Goal: Task Accomplishment & Management: Manage account settings

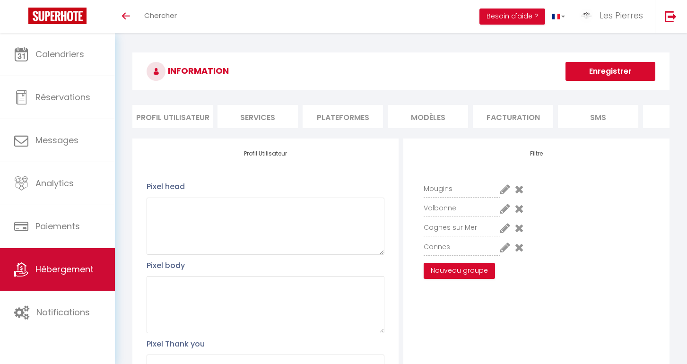
click at [68, 269] on span "Hébergement" at bounding box center [64, 269] width 58 height 12
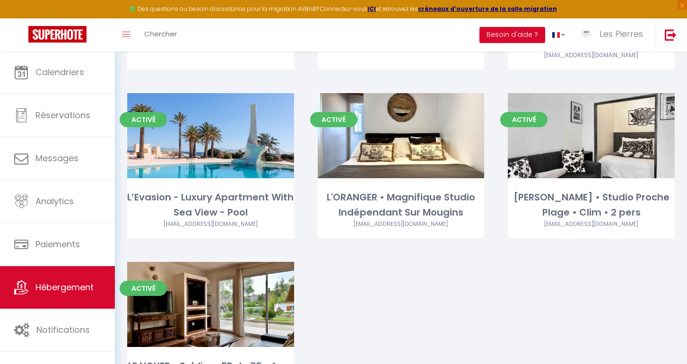
scroll to position [821, 0]
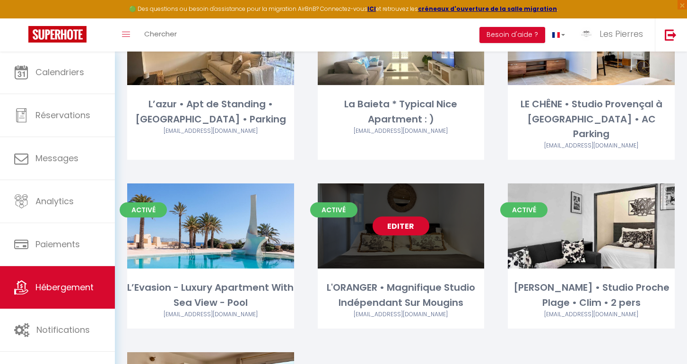
click at [418, 217] on link "Editer" at bounding box center [401, 226] width 57 height 19
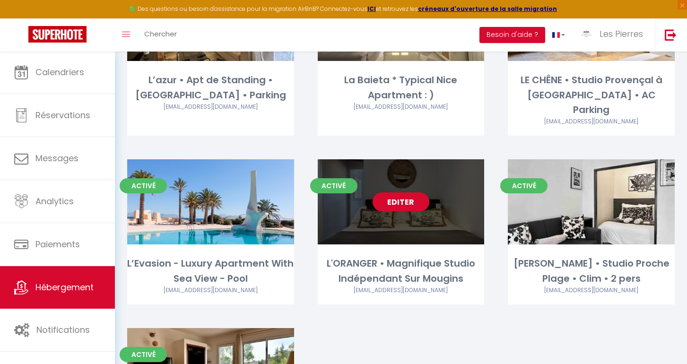
scroll to position [820, 0]
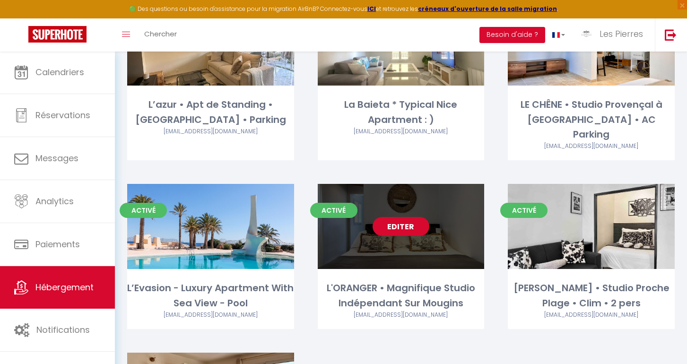
click at [405, 217] on link "Editer" at bounding box center [401, 226] width 57 height 19
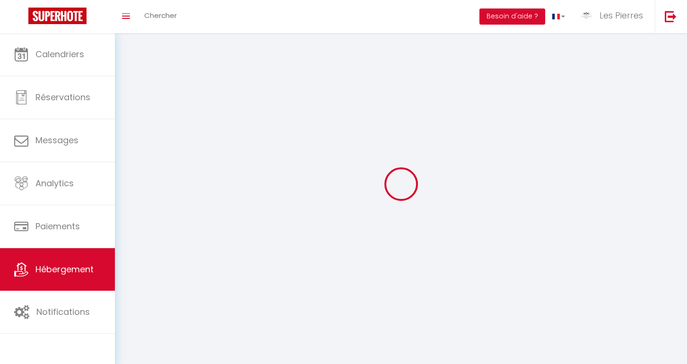
select select "1"
select select
select select "28"
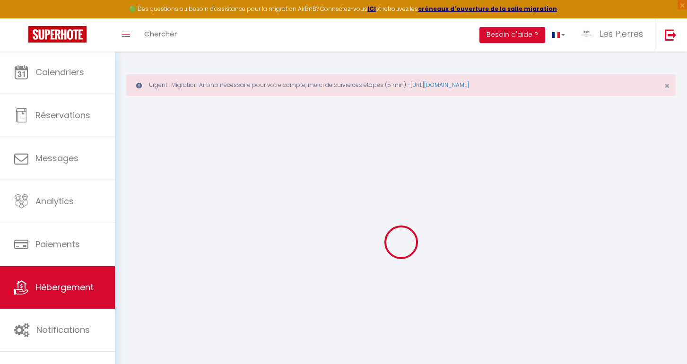
select select
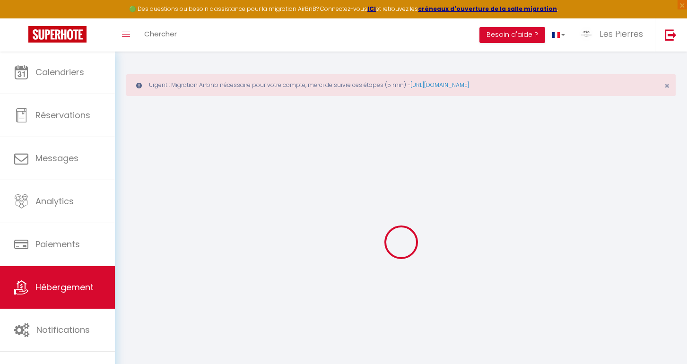
select select
checkbox input "false"
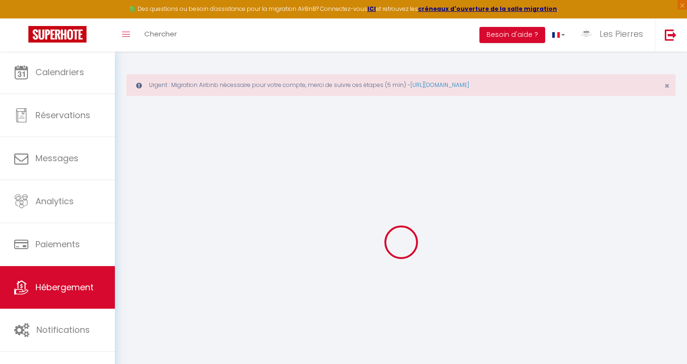
select select
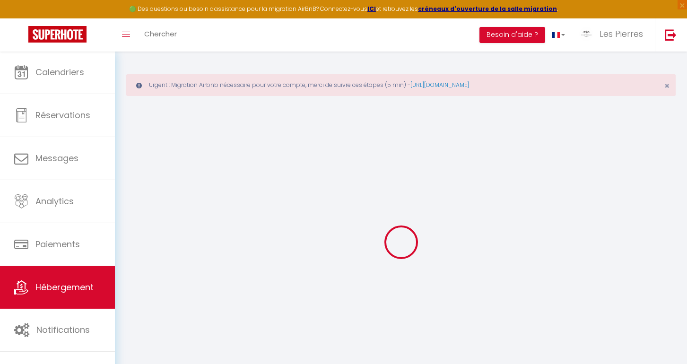
select select
checkbox input "false"
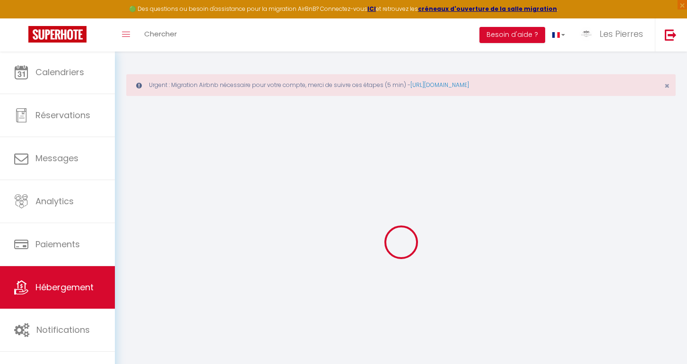
checkbox input "false"
select select
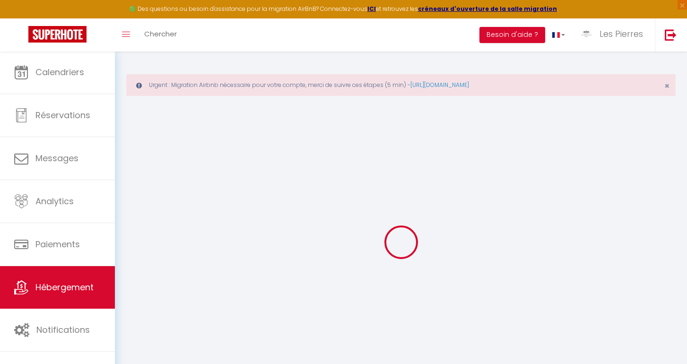
select select
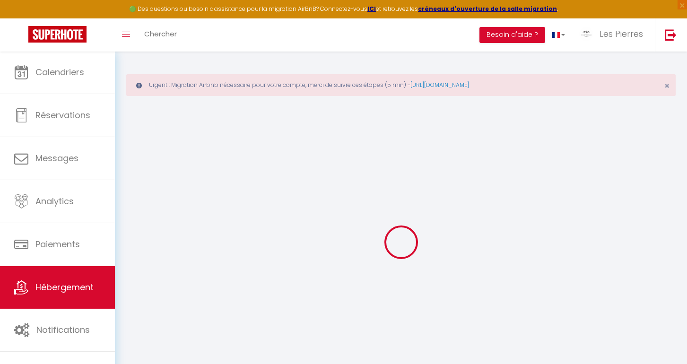
checkbox input "false"
select select
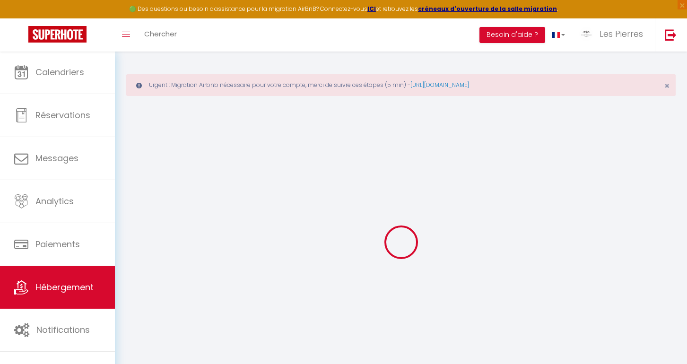
select select
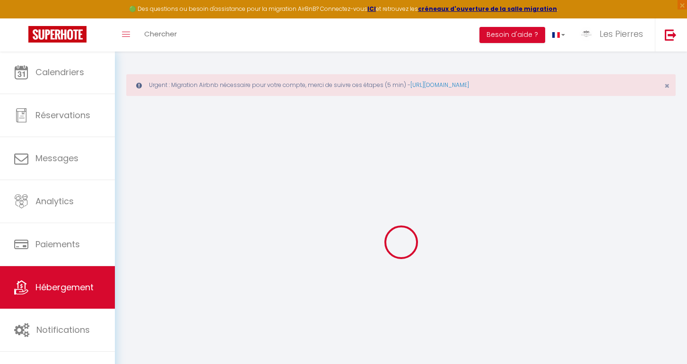
select select
checkbox input "false"
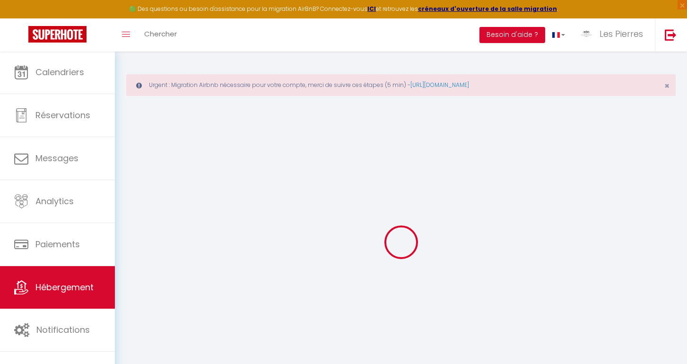
checkbox input "false"
select select
type input "L'ORANGER • Magnifique Studio Indépendant Sur Mougins"
type input "Les [PERSON_NAME]"
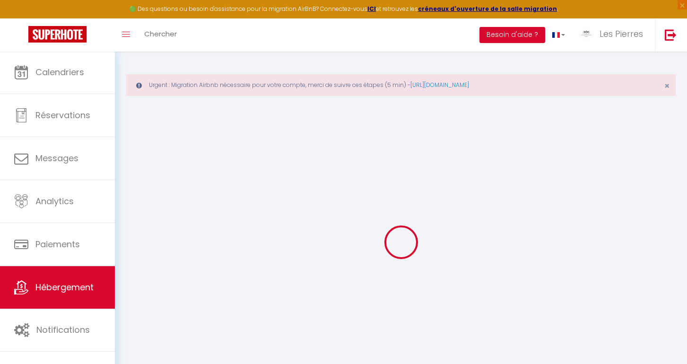
select select "secondary_units"
select select "2"
type input "80"
type input "35"
type input "1.00"
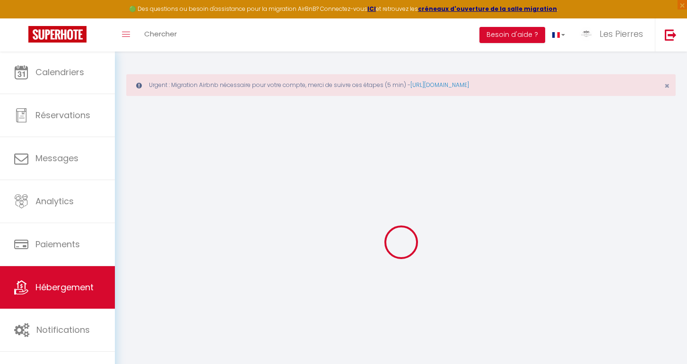
select select
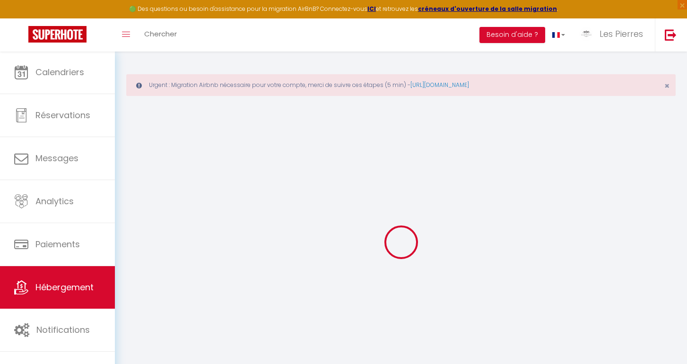
type input "[STREET_ADDRESS]"
type input "06250"
type input "Mougins"
type input "[EMAIL_ADDRESS][DOMAIN_NAME]"
select select "5956"
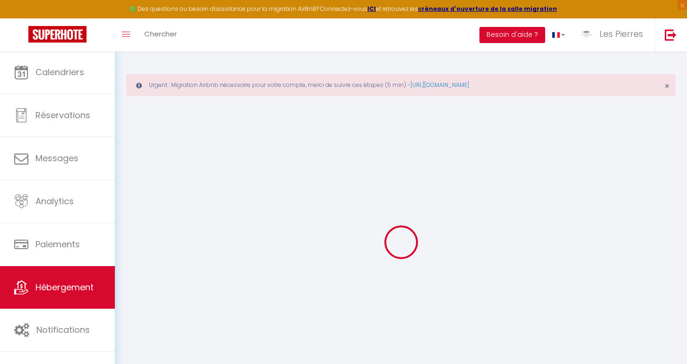
checkbox input "false"
type input "0"
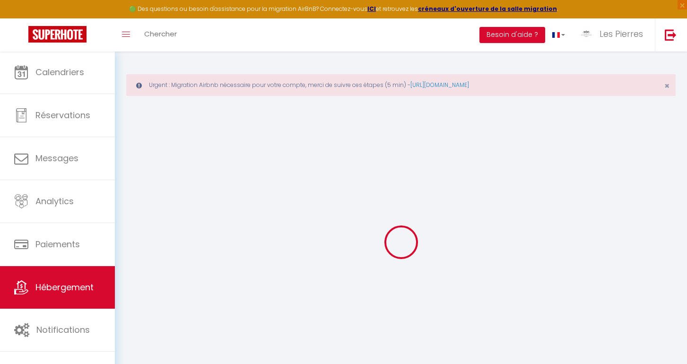
type input "0"
select select
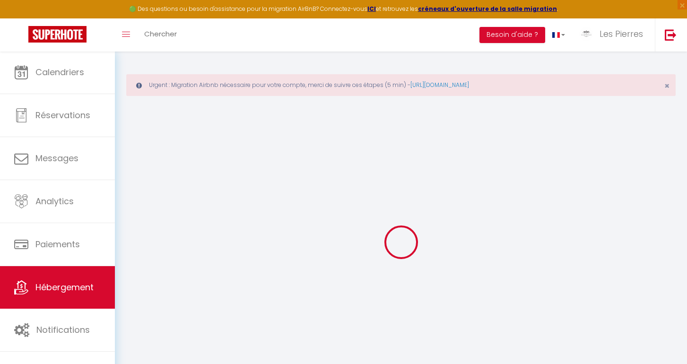
select select
checkbox input "false"
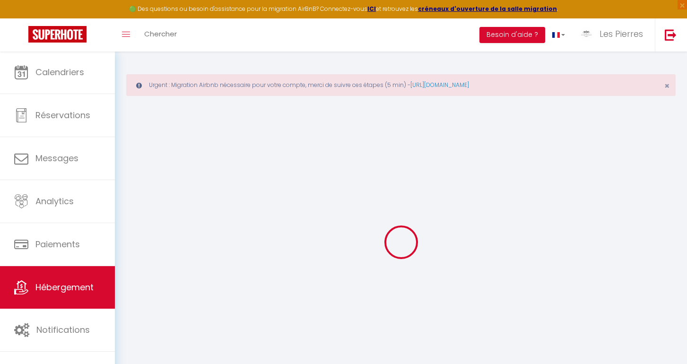
checkbox input "false"
select select
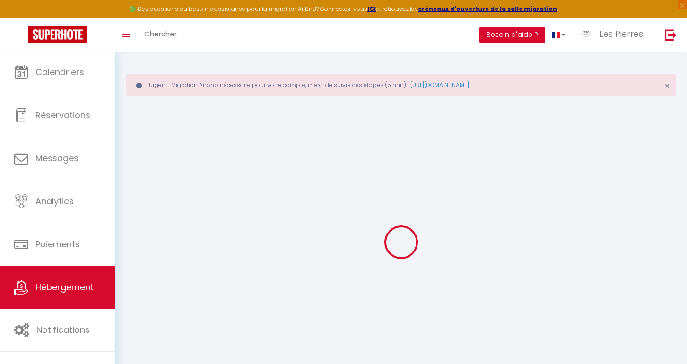
select select
checkbox input "false"
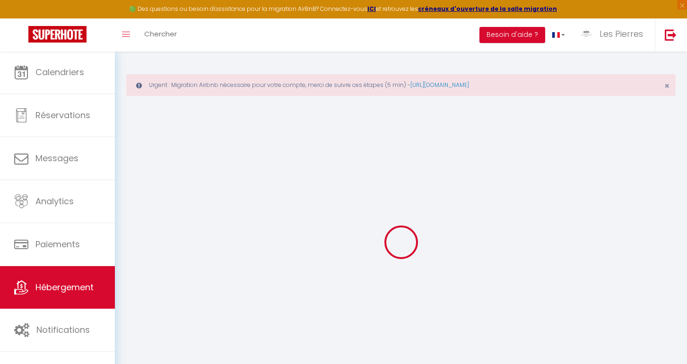
checkbox input "false"
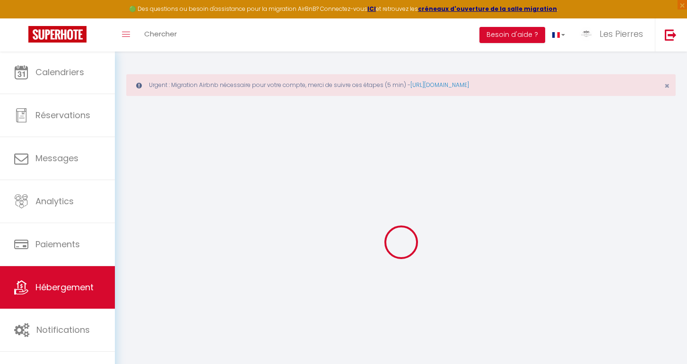
select select "18:00"
select select "21:00"
select select "10:00"
select select "30"
select select "120"
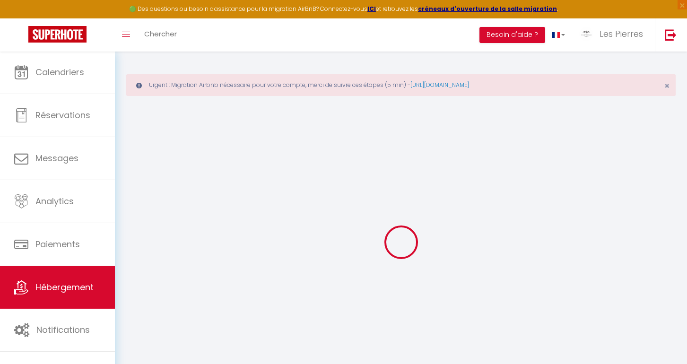
checkbox input "false"
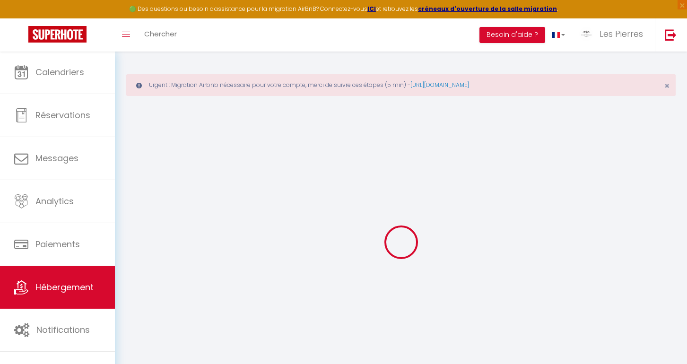
checkbox input "false"
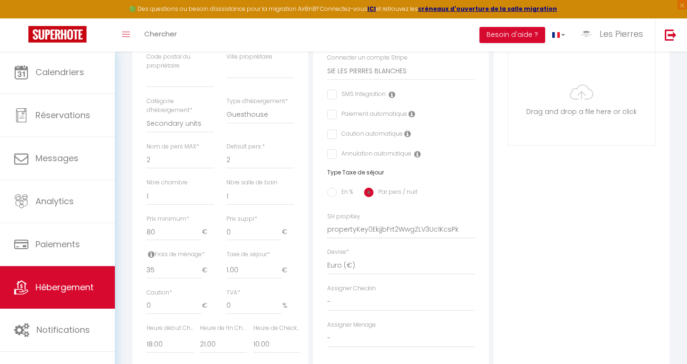
scroll to position [303, 0]
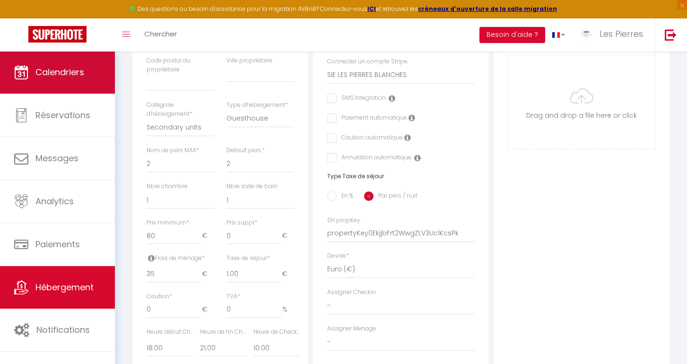
click at [75, 79] on link "Calendriers" at bounding box center [57, 72] width 115 height 43
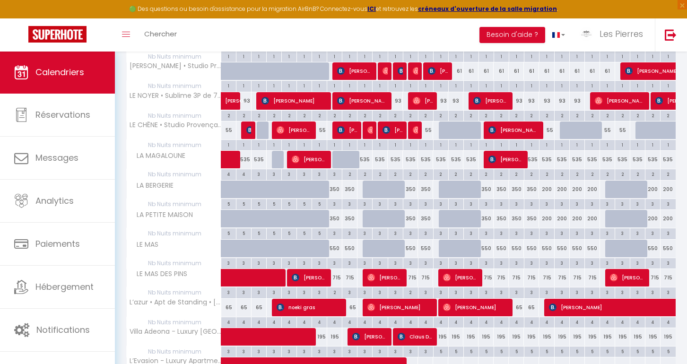
scroll to position [228, 0]
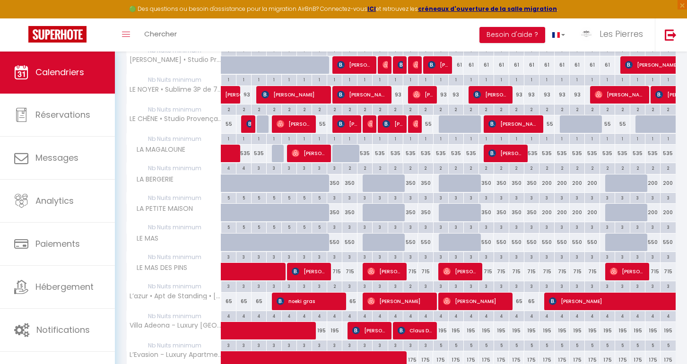
click at [380, 273] on span "[PERSON_NAME]" at bounding box center [384, 271] width 35 height 18
select select "OK"
select select "0"
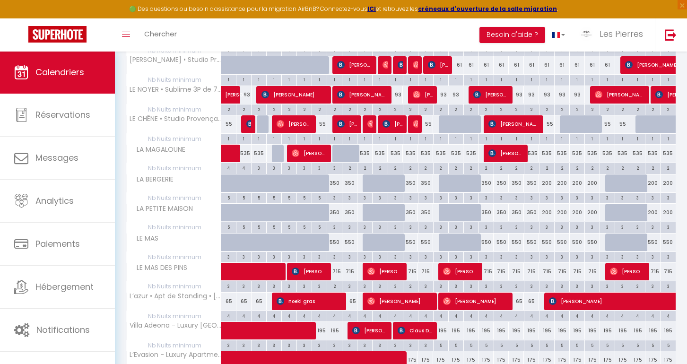
select select "1"
select select
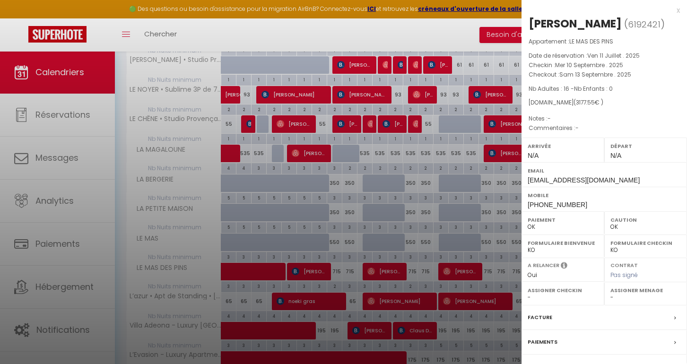
click at [421, 274] on div at bounding box center [343, 182] width 687 height 364
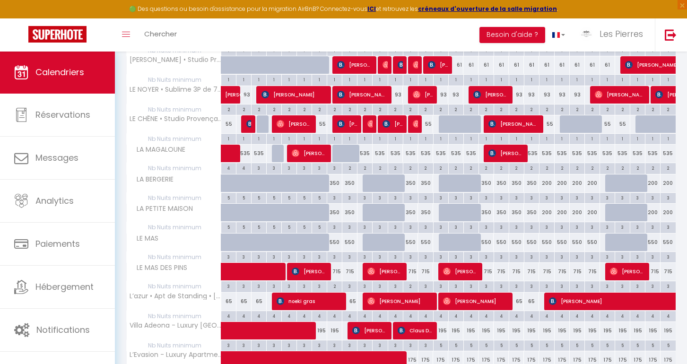
click at [387, 271] on span "[PERSON_NAME]" at bounding box center [384, 271] width 35 height 18
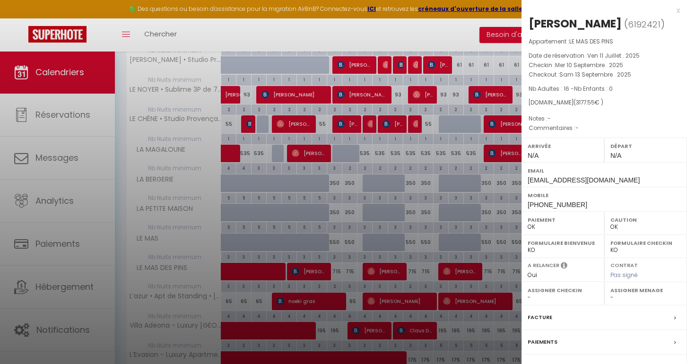
click at [423, 270] on div at bounding box center [343, 182] width 687 height 364
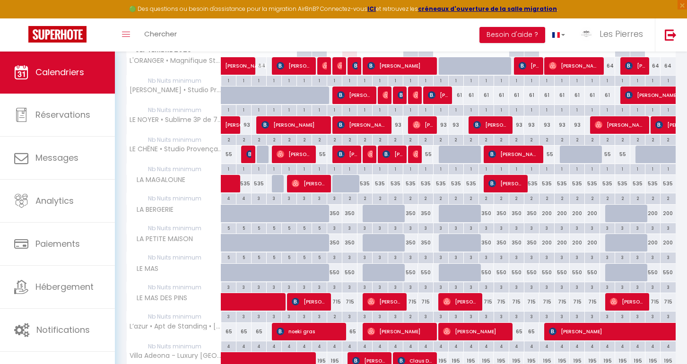
scroll to position [190, 0]
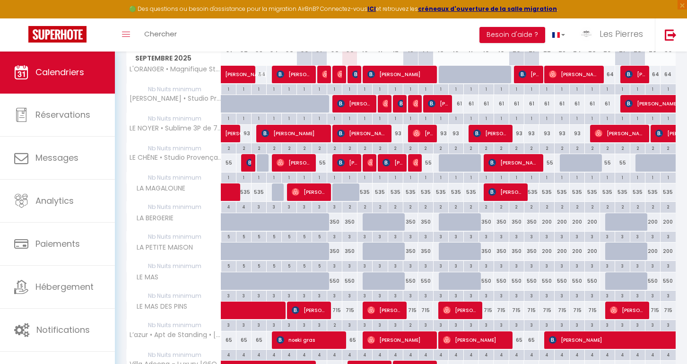
click at [377, 313] on span "[PERSON_NAME]" at bounding box center [384, 310] width 35 height 18
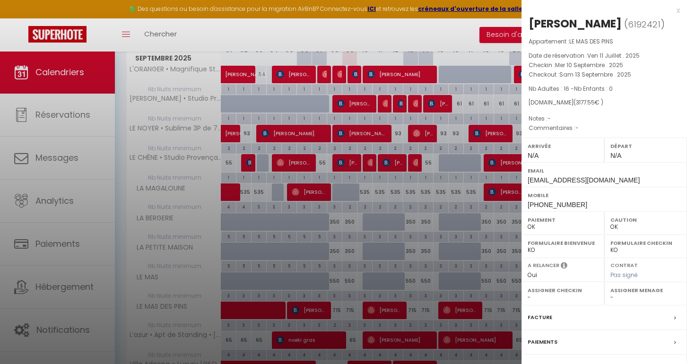
click at [422, 268] on div at bounding box center [343, 182] width 687 height 364
